Goal: Information Seeking & Learning: Check status

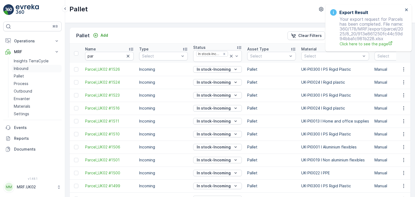
click at [29, 70] on link "Inbound" at bounding box center [37, 69] width 50 height 8
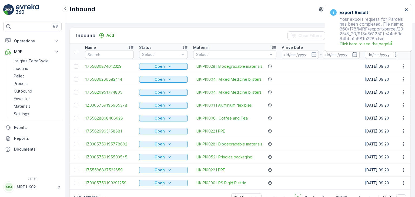
click at [406, 10] on icon "close" at bounding box center [406, 9] width 3 height 3
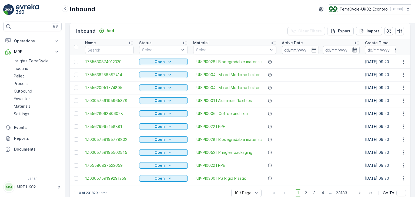
scroll to position [4, 0]
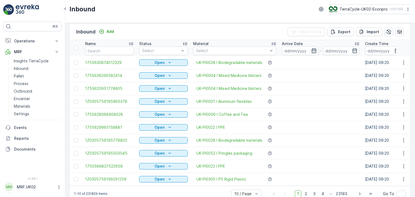
click at [314, 50] on icon "button" at bounding box center [313, 50] width 5 height 5
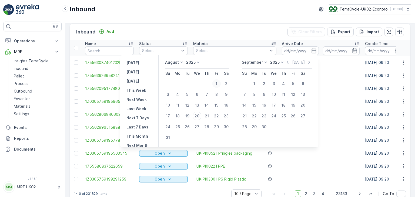
click at [220, 81] on div "1" at bounding box center [216, 83] width 9 height 9
type input "[DATE]"
click at [220, 81] on div "1" at bounding box center [216, 83] width 9 height 9
type input "[DATE]"
click at [197, 118] on div "20" at bounding box center [197, 116] width 9 height 9
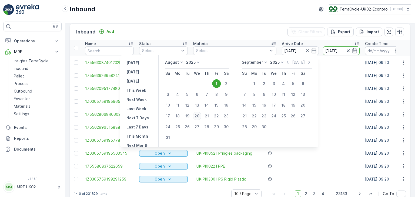
type input "[DATE]"
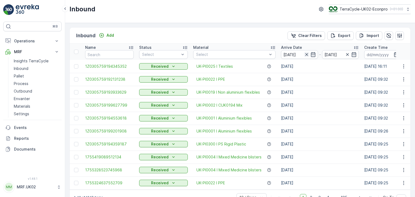
click at [307, 54] on icon "button" at bounding box center [306, 54] width 5 height 5
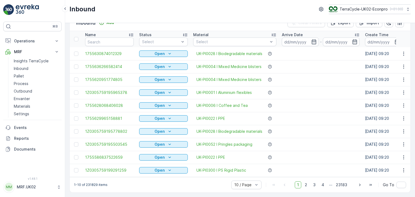
scroll to position [5, 0]
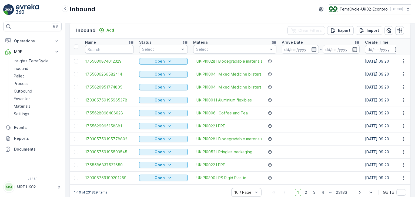
click at [311, 47] on icon "button" at bounding box center [313, 49] width 5 height 5
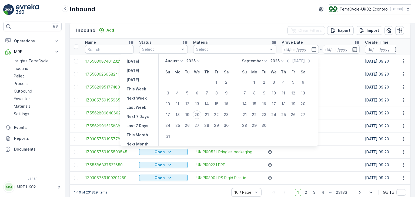
click at [201, 59] on icon at bounding box center [198, 60] width 5 height 5
click at [198, 88] on span "2023" at bounding box center [193, 88] width 9 height 5
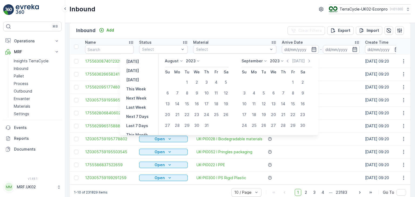
click at [184, 62] on icon at bounding box center [181, 60] width 5 height 5
click at [182, 69] on span "January" at bounding box center [175, 68] width 14 height 5
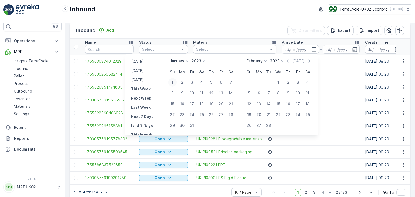
click at [173, 80] on div "1" at bounding box center [172, 82] width 9 height 9
type input "[DATE]"
click at [174, 81] on div "1" at bounding box center [172, 82] width 9 height 9
type input "[DATE]"
click at [283, 60] on icon at bounding box center [282, 60] width 5 height 5
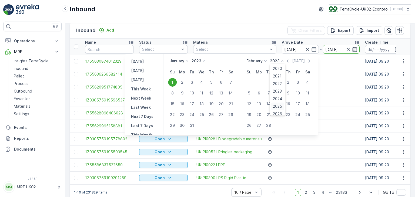
click at [280, 106] on span "2025" at bounding box center [277, 106] width 9 height 5
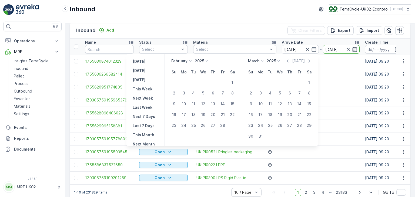
click at [261, 60] on icon at bounding box center [261, 60] width 5 height 5
click at [266, 80] on div "August" at bounding box center [257, 81] width 17 height 8
click at [281, 116] on div "20" at bounding box center [279, 114] width 9 height 9
type input "[DATE]"
